Goal: Leave review/rating: Leave review/rating

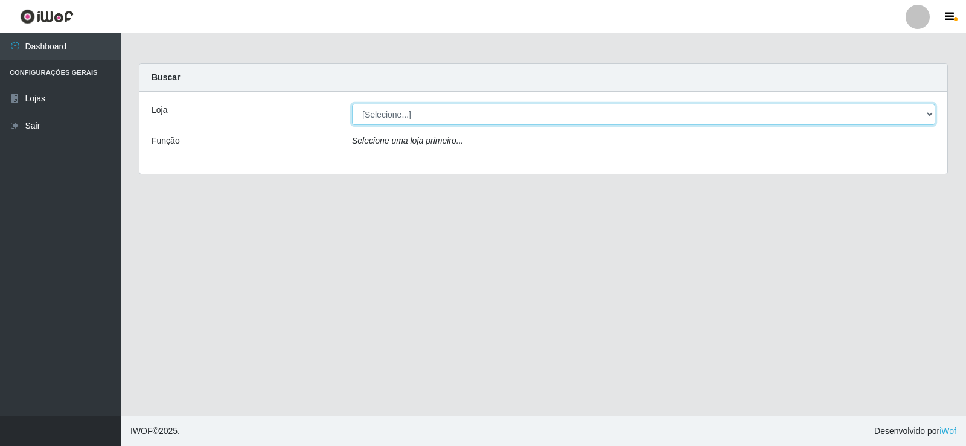
click at [459, 107] on select "[Selecione...] Rede Compras Supermercados - LOJA 2" at bounding box center [643, 114] width 583 height 21
select select "161"
click at [352, 104] on select "[Selecione...] Rede Compras Supermercados - LOJA 2" at bounding box center [643, 114] width 583 height 21
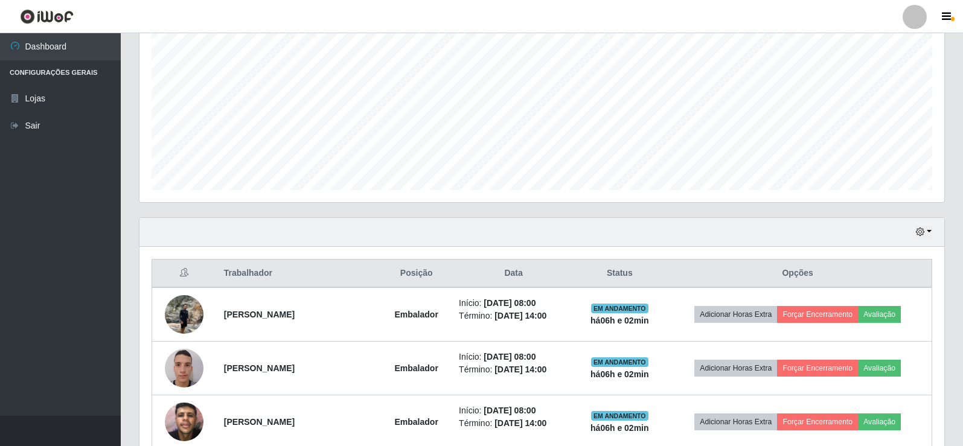
scroll to position [423, 0]
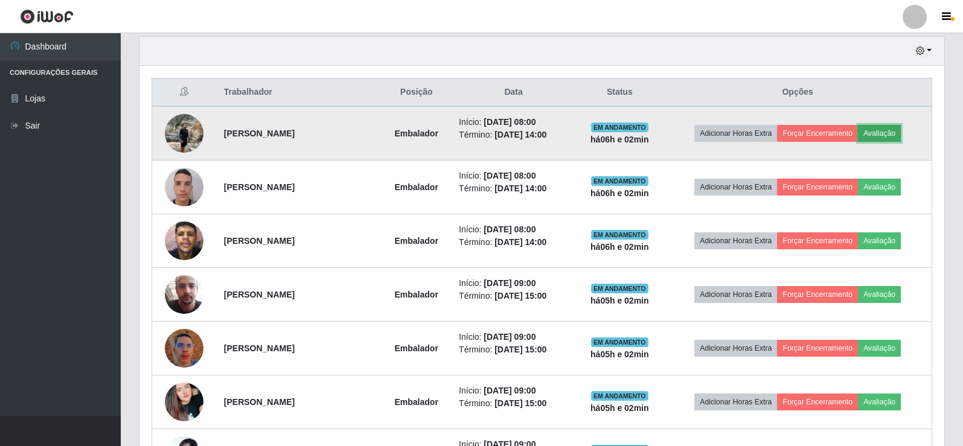
click at [896, 130] on button "Avaliação" at bounding box center [879, 133] width 43 height 17
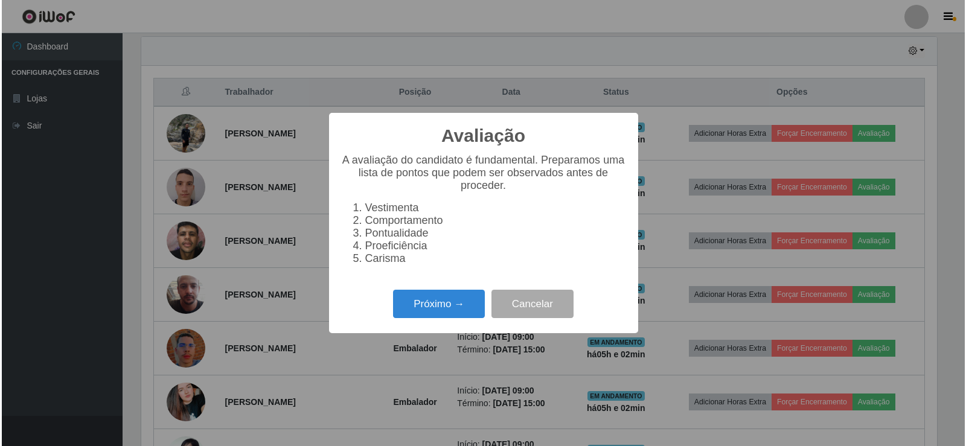
scroll to position [251, 799]
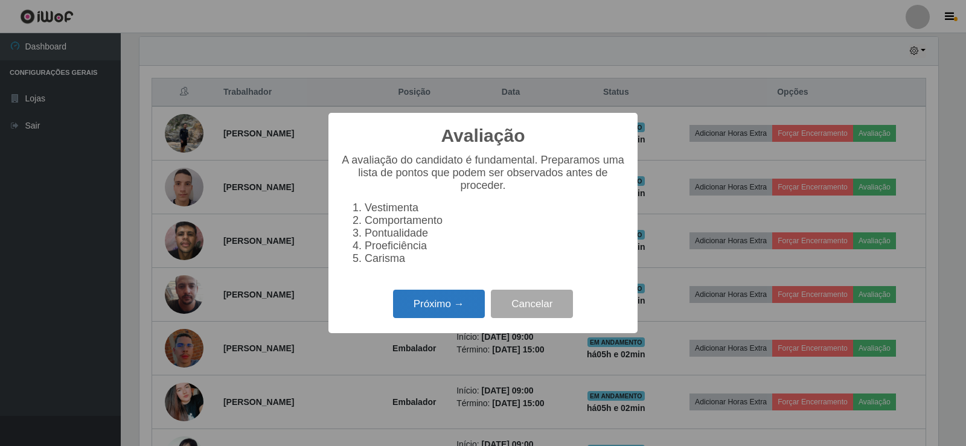
click at [449, 310] on button "Próximo →" at bounding box center [439, 304] width 92 height 28
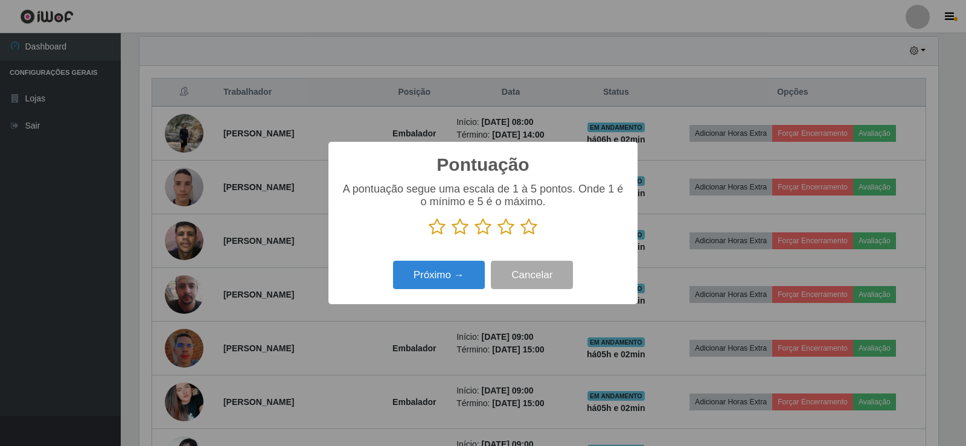
click at [525, 231] on icon at bounding box center [529, 227] width 17 height 18
click at [521, 236] on input "radio" at bounding box center [521, 236] width 0 height 0
click at [452, 274] on button "Próximo →" at bounding box center [439, 275] width 92 height 28
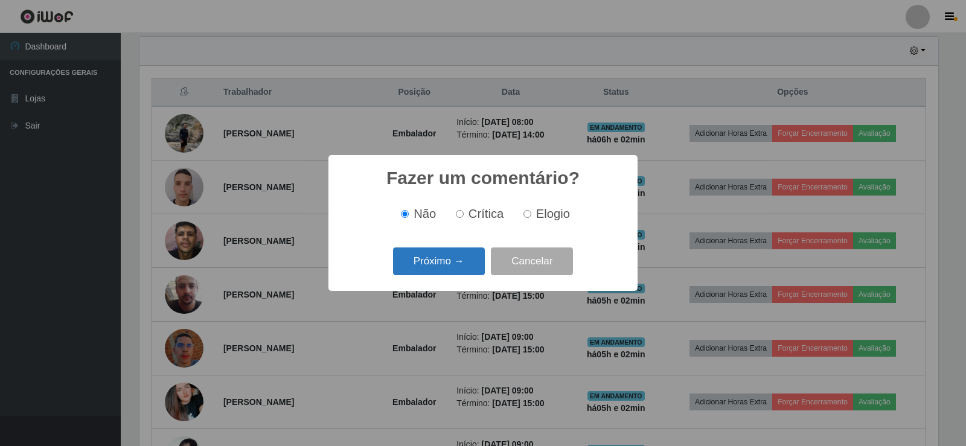
click at [447, 260] on button "Próximo →" at bounding box center [439, 262] width 92 height 28
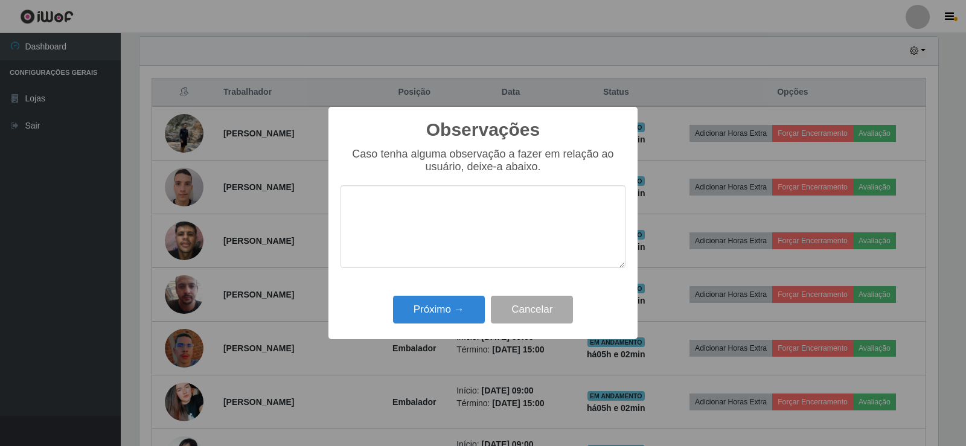
click at [458, 295] on div "Próximo → Cancelar" at bounding box center [483, 309] width 285 height 34
click at [458, 301] on button "Próximo →" at bounding box center [439, 310] width 92 height 28
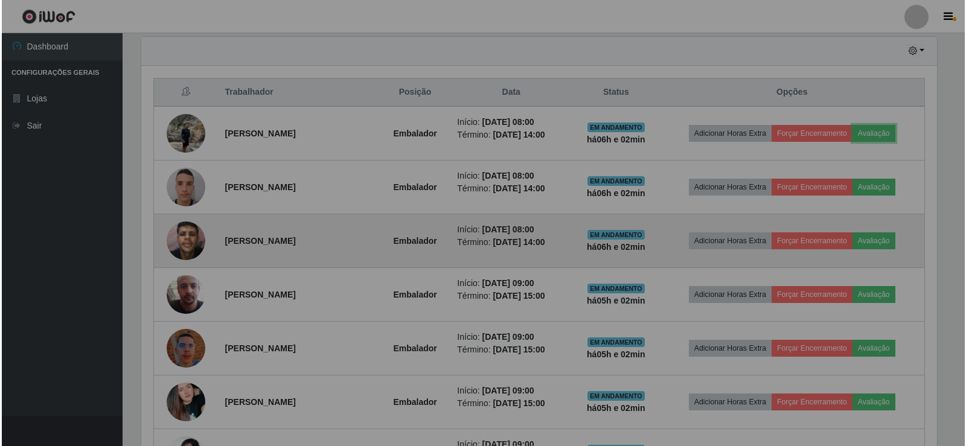
scroll to position [251, 805]
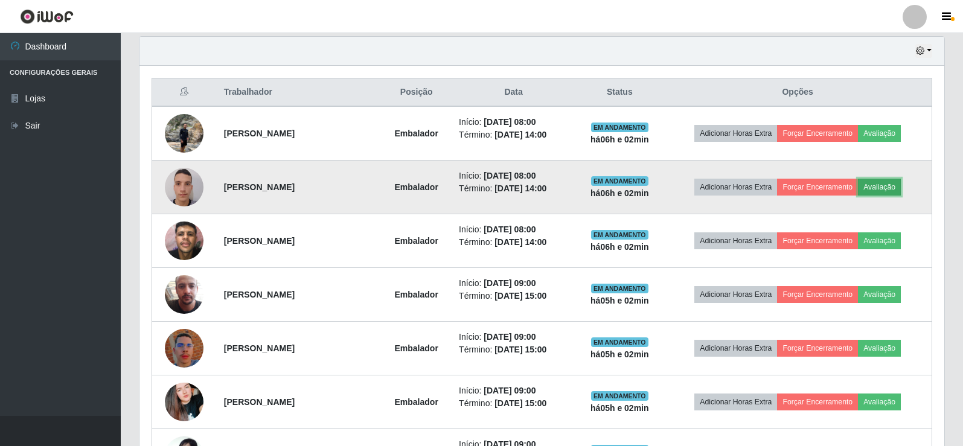
click at [888, 188] on button "Avaliação" at bounding box center [879, 187] width 43 height 17
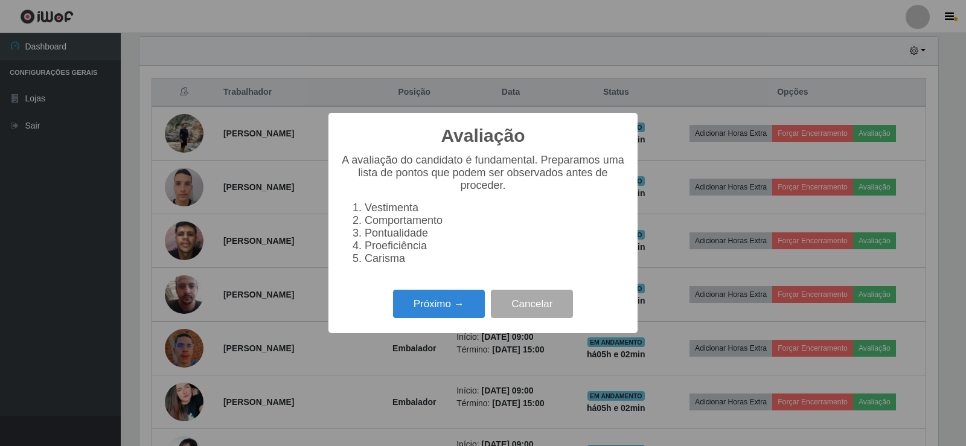
scroll to position [251, 799]
click at [413, 309] on button "Próximo →" at bounding box center [439, 304] width 92 height 28
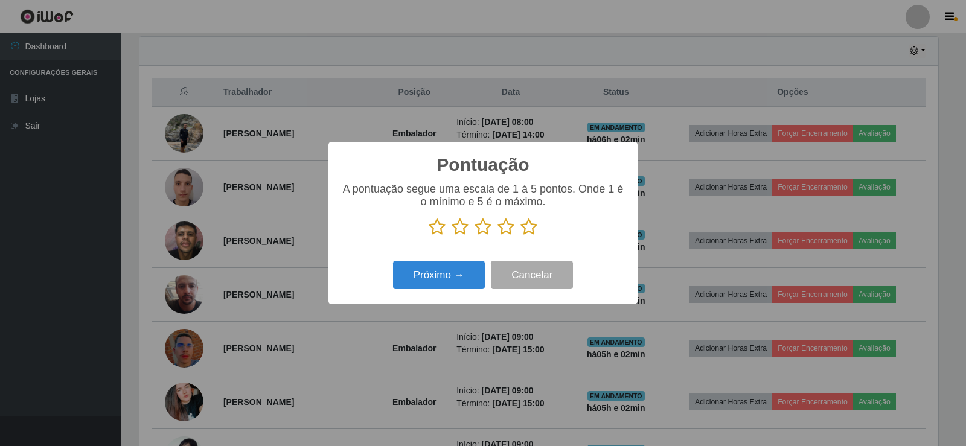
click at [528, 229] on icon at bounding box center [529, 227] width 17 height 18
click at [521, 236] on input "radio" at bounding box center [521, 236] width 0 height 0
click at [449, 277] on button "Próximo →" at bounding box center [439, 275] width 92 height 28
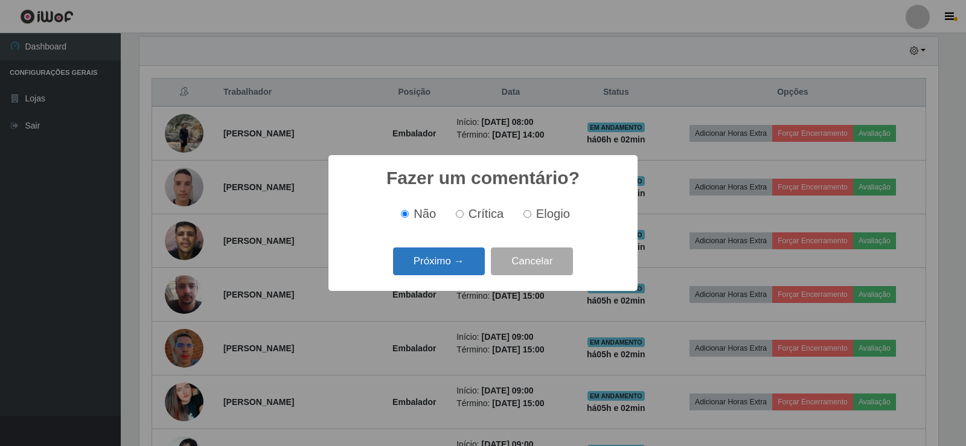
click at [435, 268] on button "Próximo →" at bounding box center [439, 262] width 92 height 28
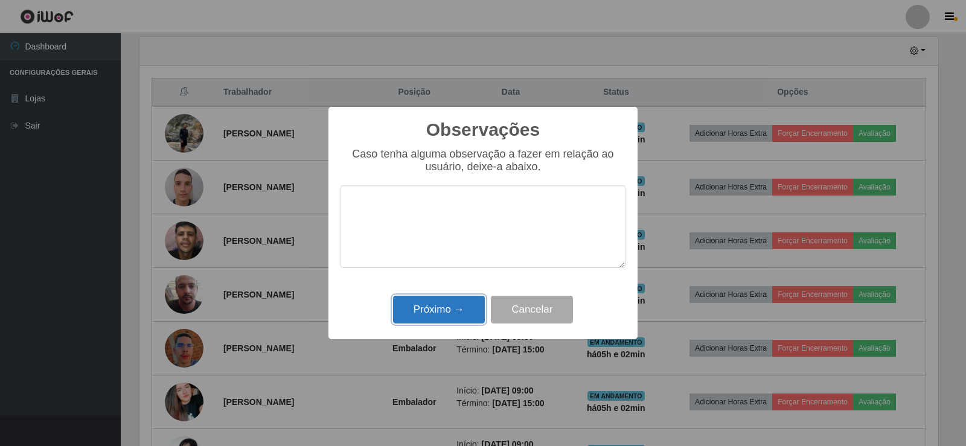
click at [452, 317] on button "Próximo →" at bounding box center [439, 310] width 92 height 28
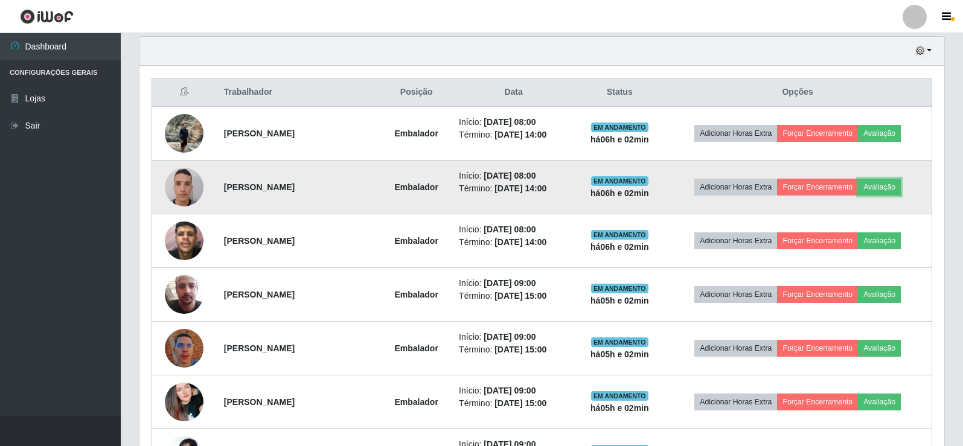
scroll to position [251, 805]
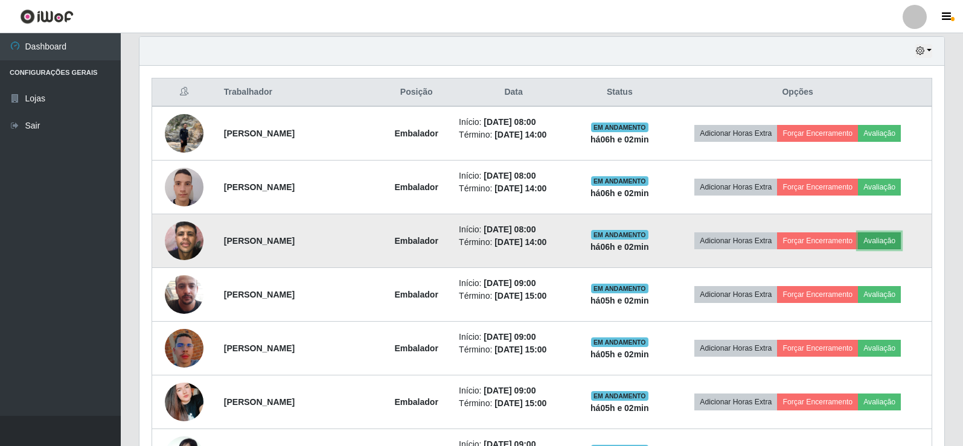
click at [879, 236] on button "Avaliação" at bounding box center [879, 240] width 43 height 17
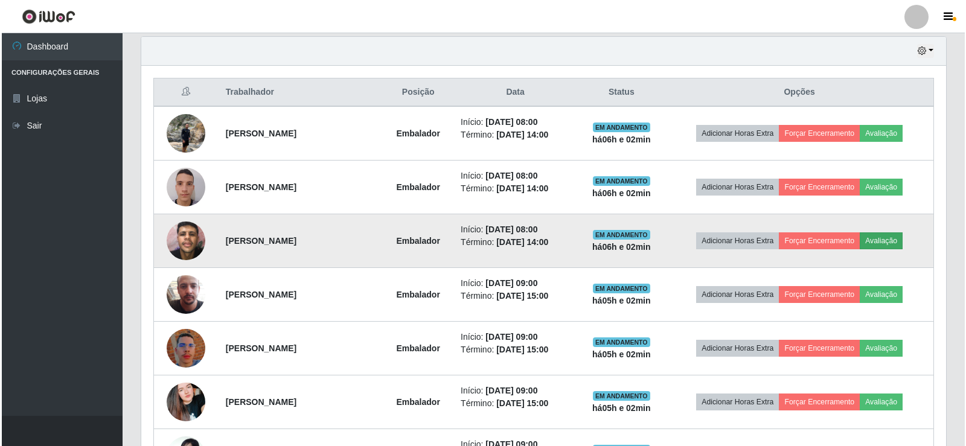
scroll to position [251, 799]
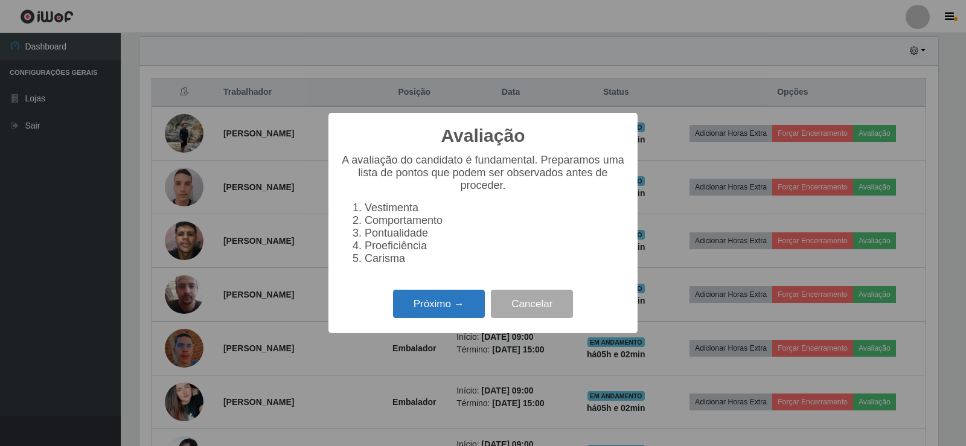
click at [443, 306] on button "Próximo →" at bounding box center [439, 304] width 92 height 28
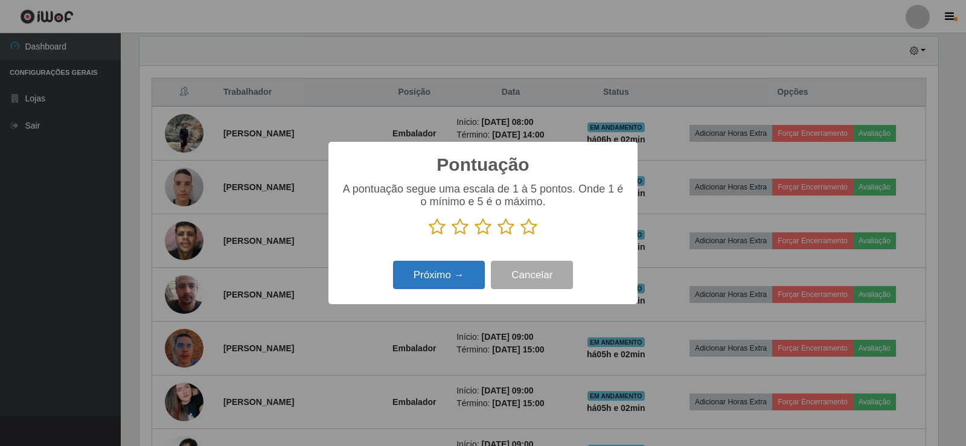
scroll to position [603644, 603095]
click at [528, 224] on icon at bounding box center [529, 227] width 17 height 18
click at [521, 236] on input "radio" at bounding box center [521, 236] width 0 height 0
click at [454, 271] on button "Próximo →" at bounding box center [439, 275] width 92 height 28
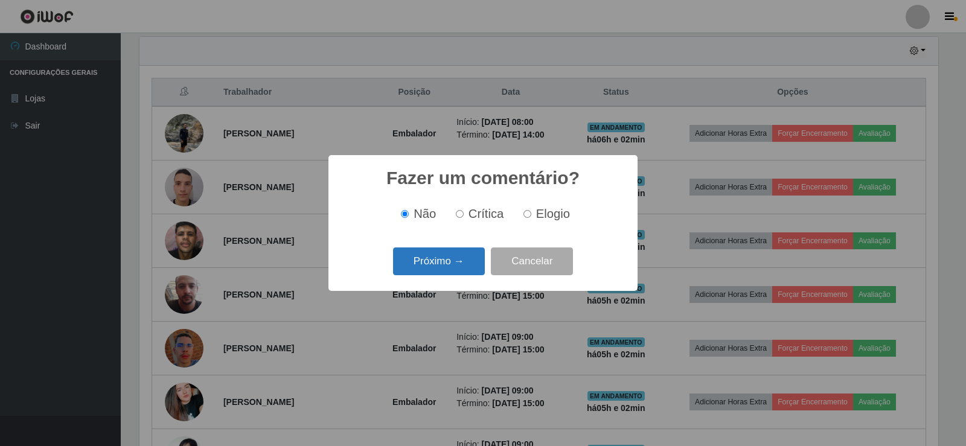
click at [452, 271] on button "Próximo →" at bounding box center [439, 262] width 92 height 28
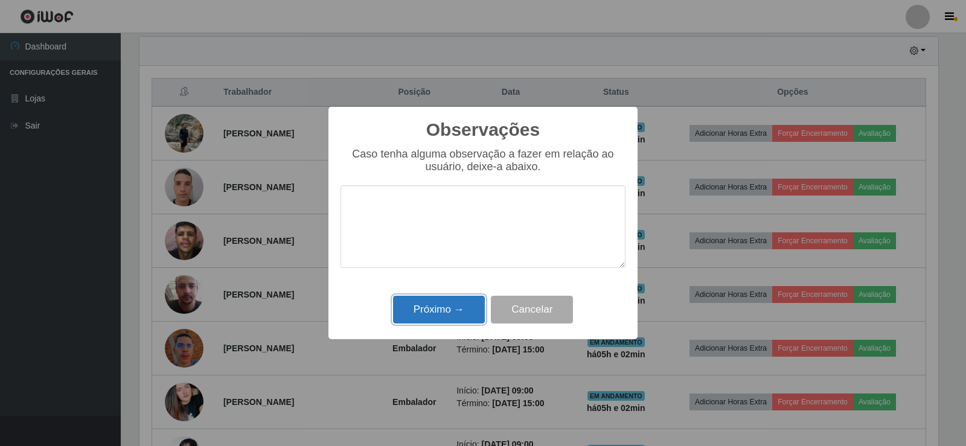
click at [451, 306] on button "Próximo →" at bounding box center [439, 310] width 92 height 28
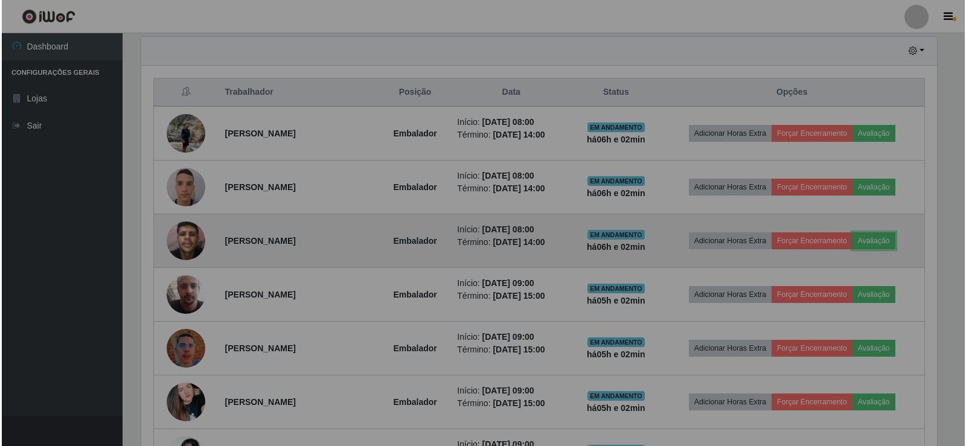
scroll to position [251, 805]
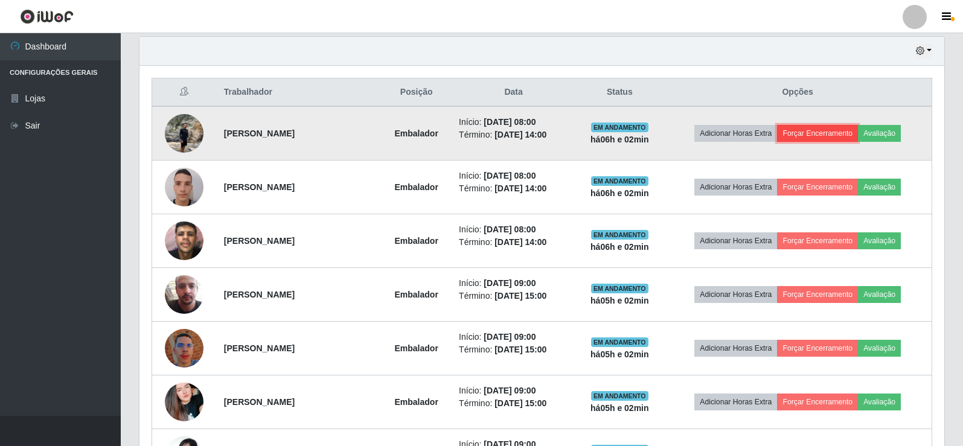
click at [830, 131] on button "Forçar Encerramento" at bounding box center [817, 133] width 81 height 17
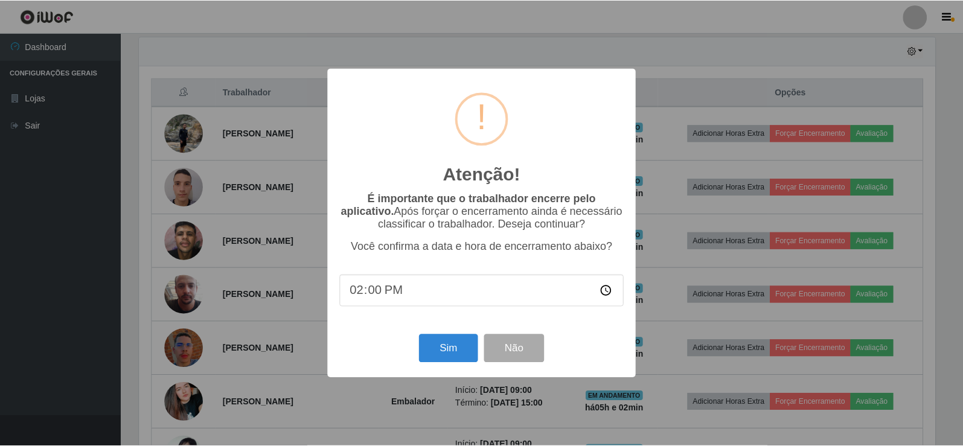
scroll to position [251, 799]
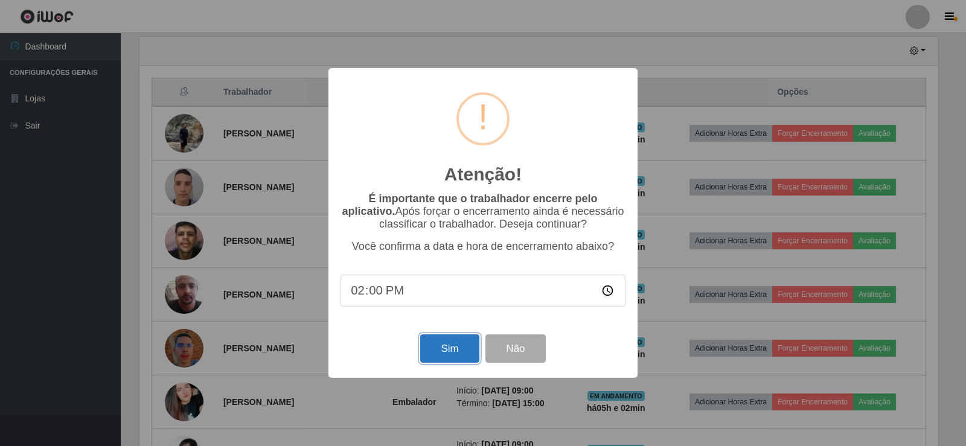
click at [464, 351] on button "Sim" at bounding box center [449, 349] width 59 height 28
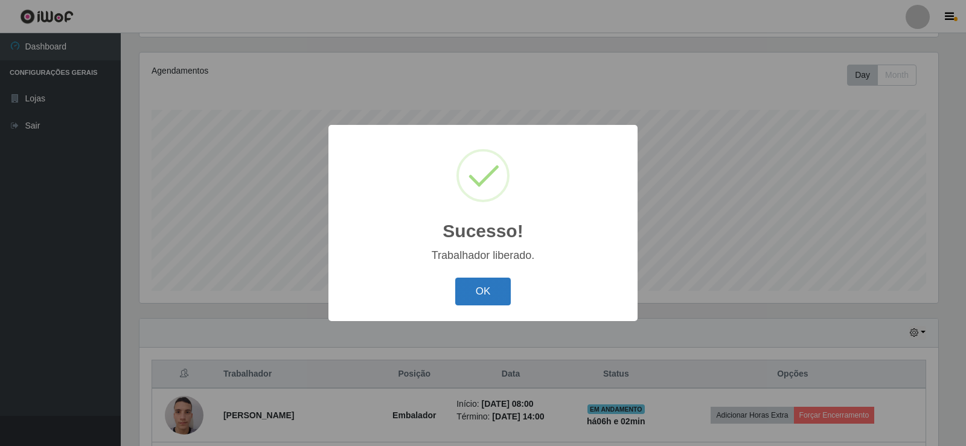
click at [483, 303] on button "OK" at bounding box center [483, 292] width 56 height 28
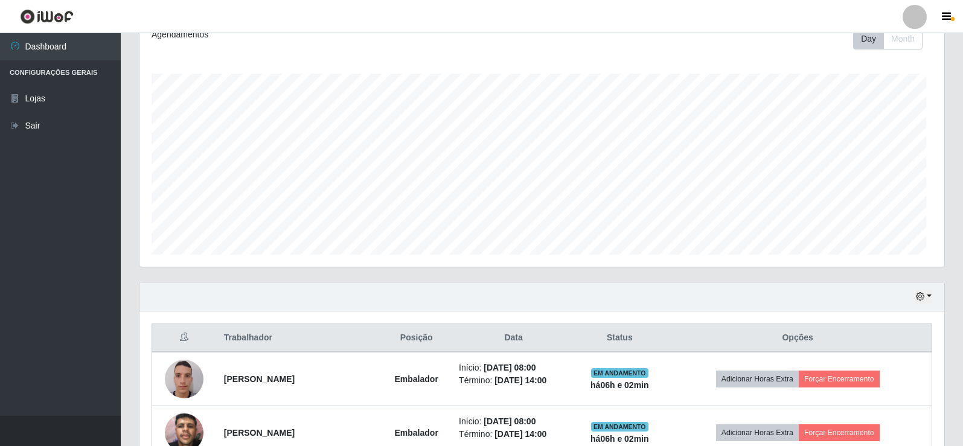
scroll to position [261, 0]
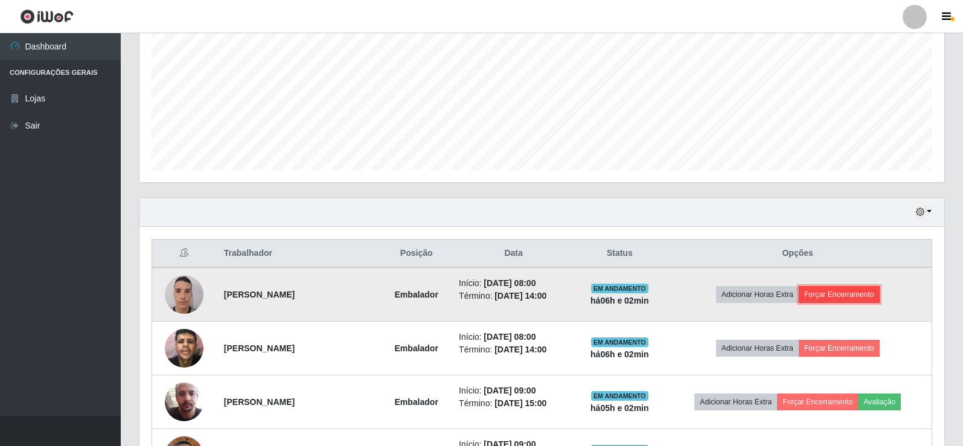
click at [824, 293] on button "Forçar Encerramento" at bounding box center [839, 294] width 81 height 17
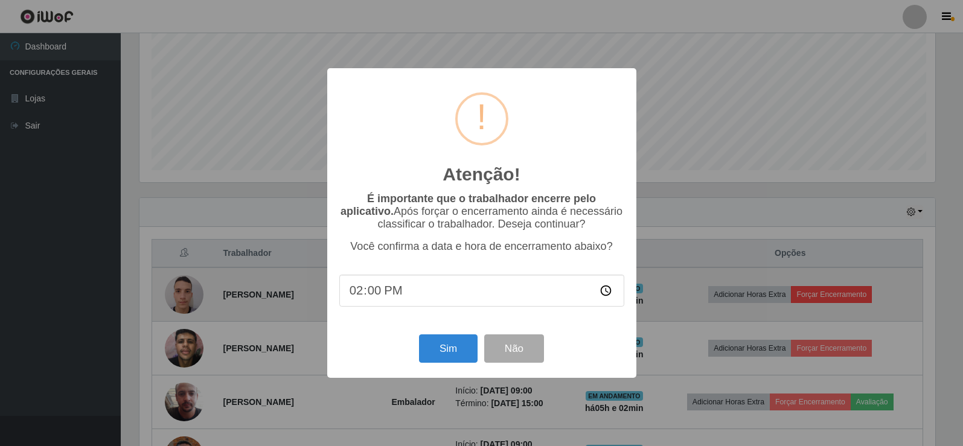
scroll to position [0, 0]
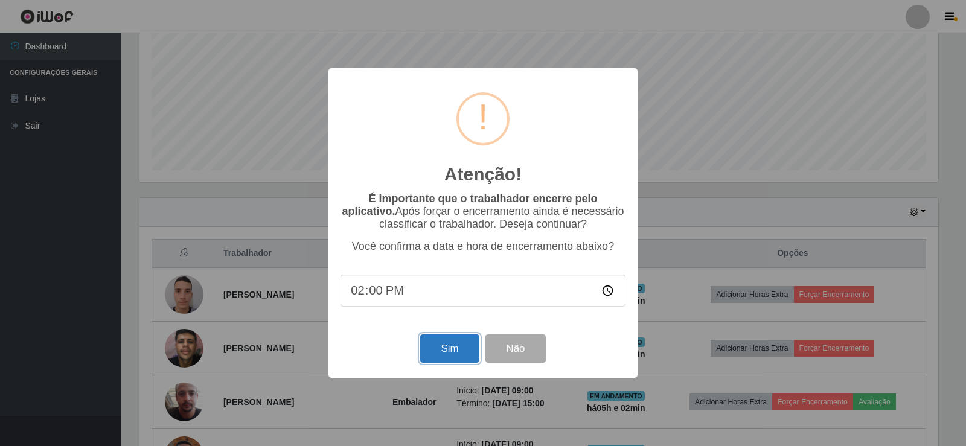
click at [458, 351] on button "Sim" at bounding box center [449, 349] width 59 height 28
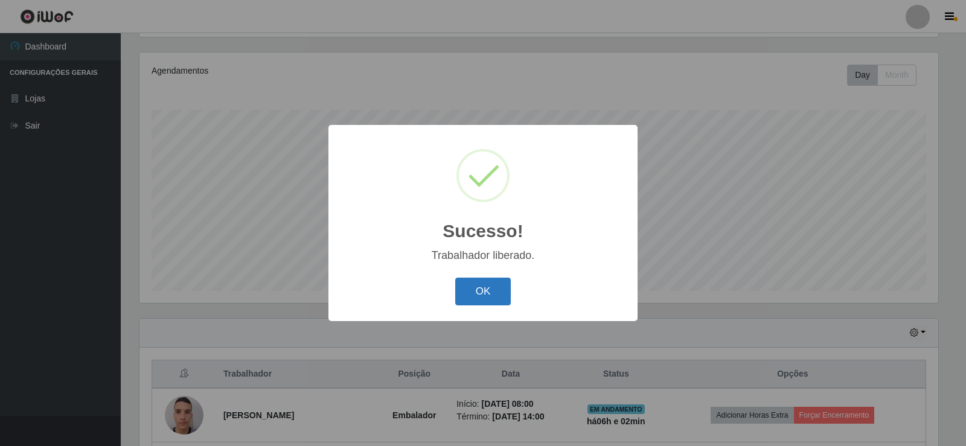
click at [473, 304] on button "OK" at bounding box center [483, 292] width 56 height 28
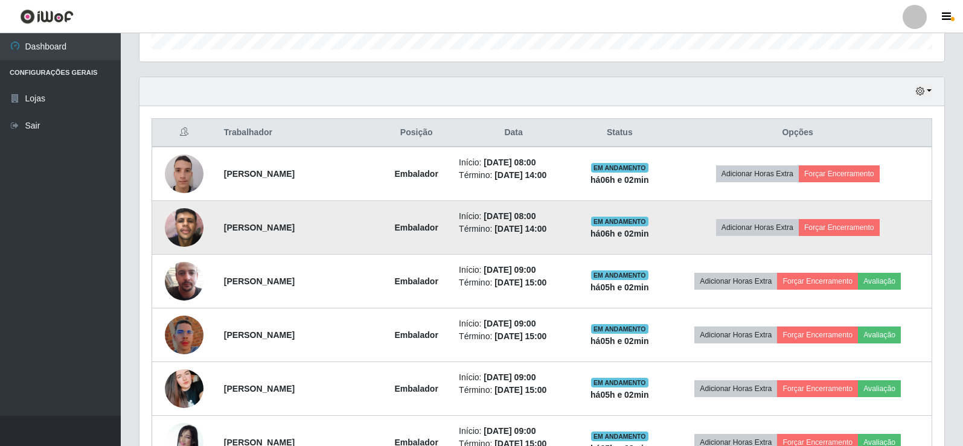
click at [836, 218] on td "Adicionar Horas Extra Forçar Encerramento" at bounding box center [798, 228] width 268 height 54
click at [838, 222] on button "Forçar Encerramento" at bounding box center [839, 227] width 81 height 17
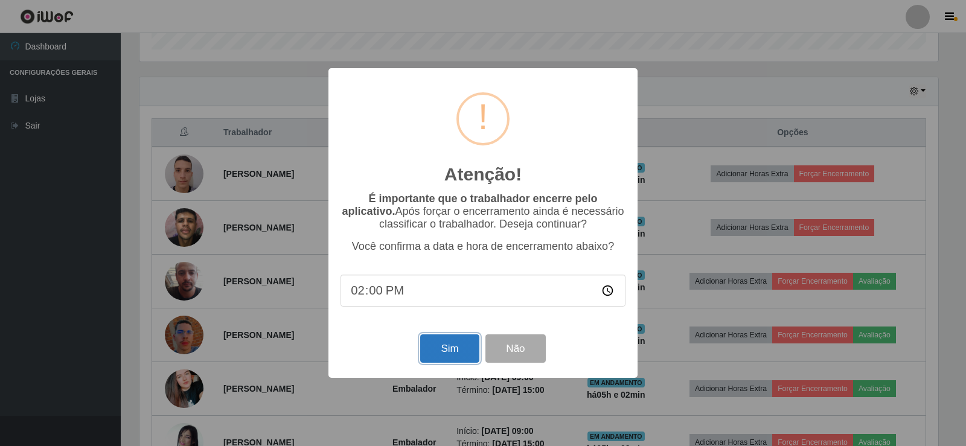
click at [440, 354] on button "Sim" at bounding box center [449, 349] width 59 height 28
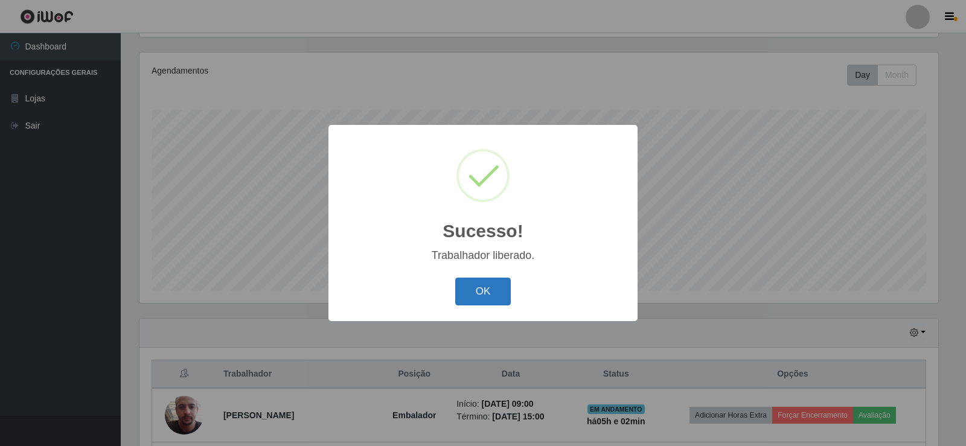
click at [498, 286] on button "OK" at bounding box center [483, 292] width 56 height 28
